Goal: Information Seeking & Learning: Learn about a topic

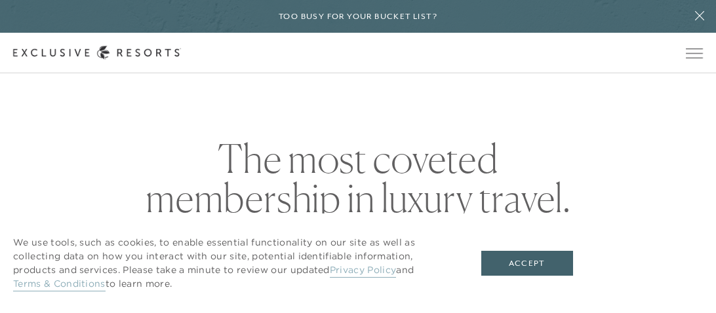
checkbox input "false"
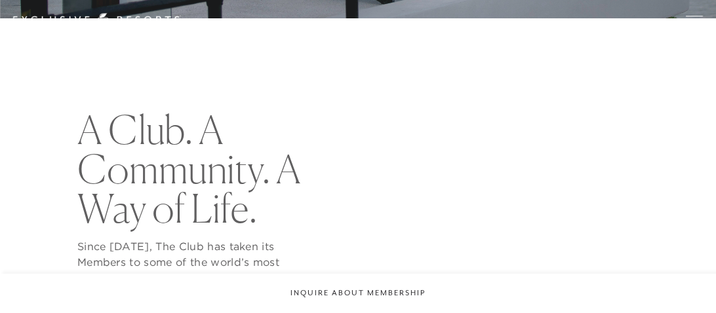
scroll to position [297, 0]
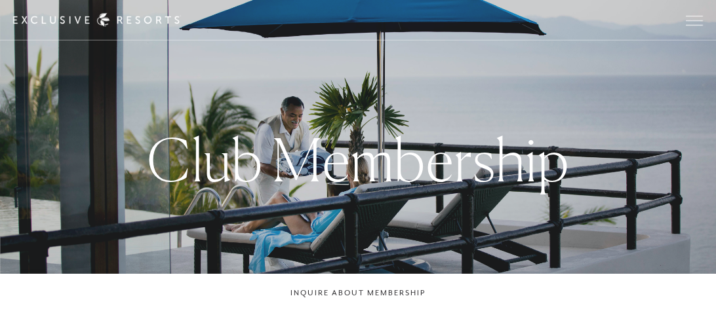
scroll to position [159, 0]
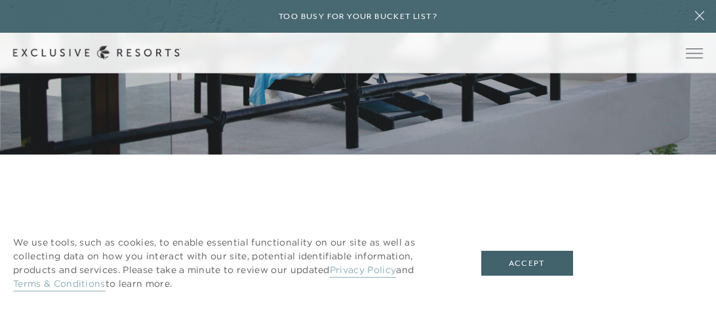
click at [0, 0] on link "Membership" at bounding box center [0, 0] width 0 height 0
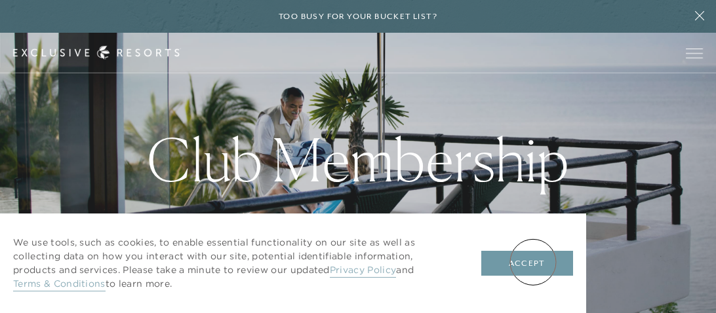
click at [533, 262] on button "Accept" at bounding box center [527, 263] width 92 height 25
